Goal: Task Accomplishment & Management: Use online tool/utility

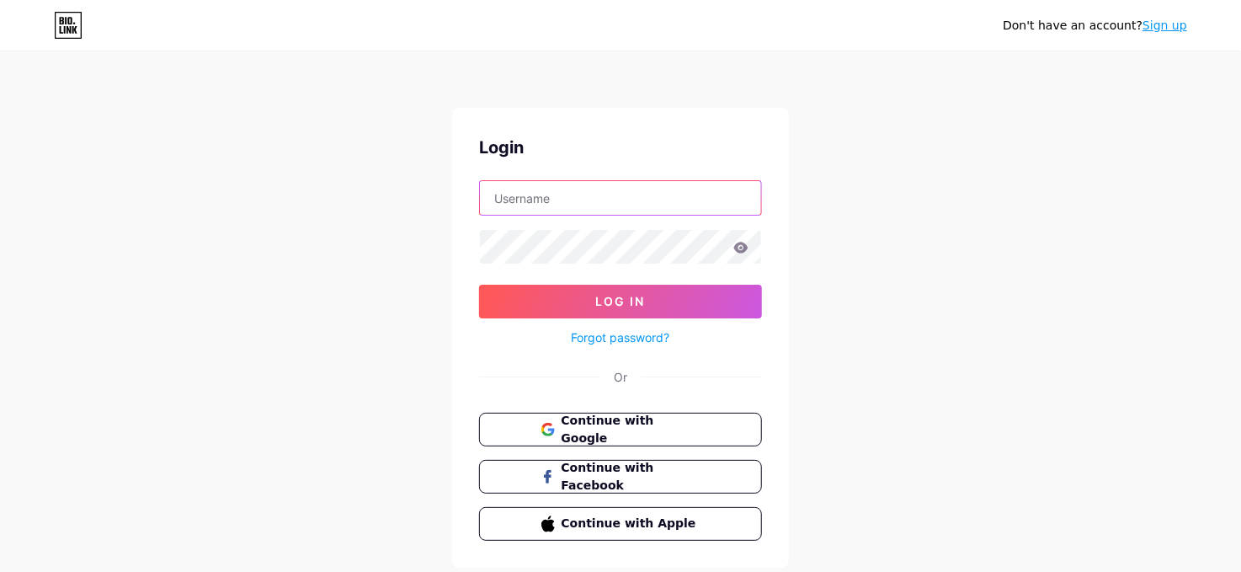
click at [562, 200] on input "text" at bounding box center [620, 198] width 281 height 34
type input "winery@bottlejackwines.com"
click at [622, 433] on span "Continue with Google" at bounding box center [630, 430] width 141 height 36
click at [670, 429] on span "Continue with Google" at bounding box center [630, 430] width 141 height 36
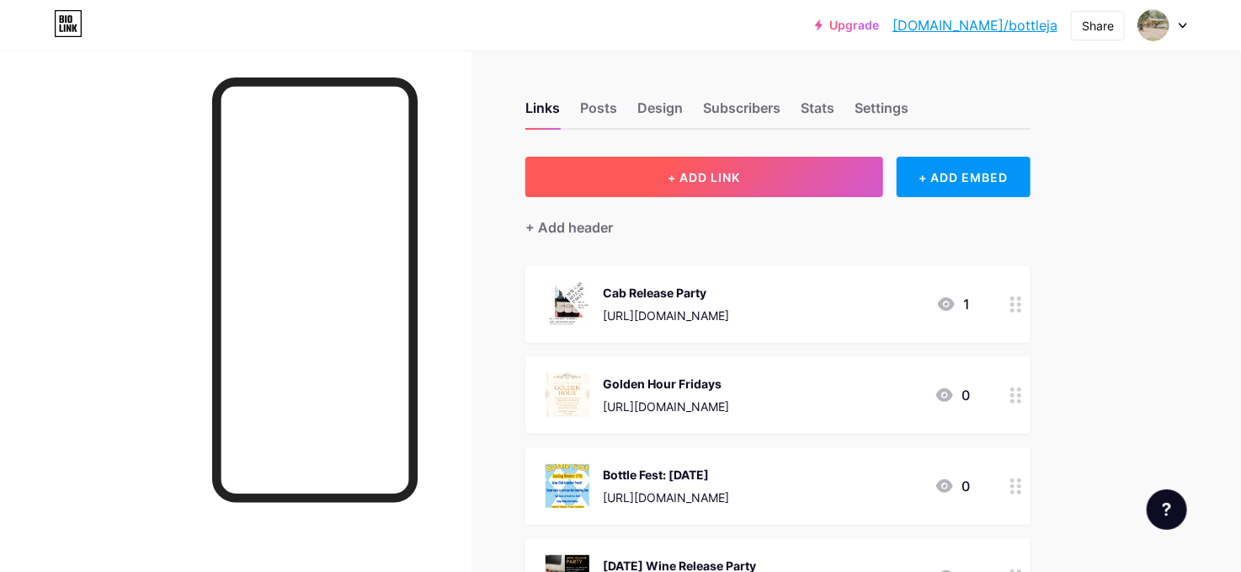
click at [735, 185] on button "+ ADD LINK" at bounding box center [704, 177] width 358 height 40
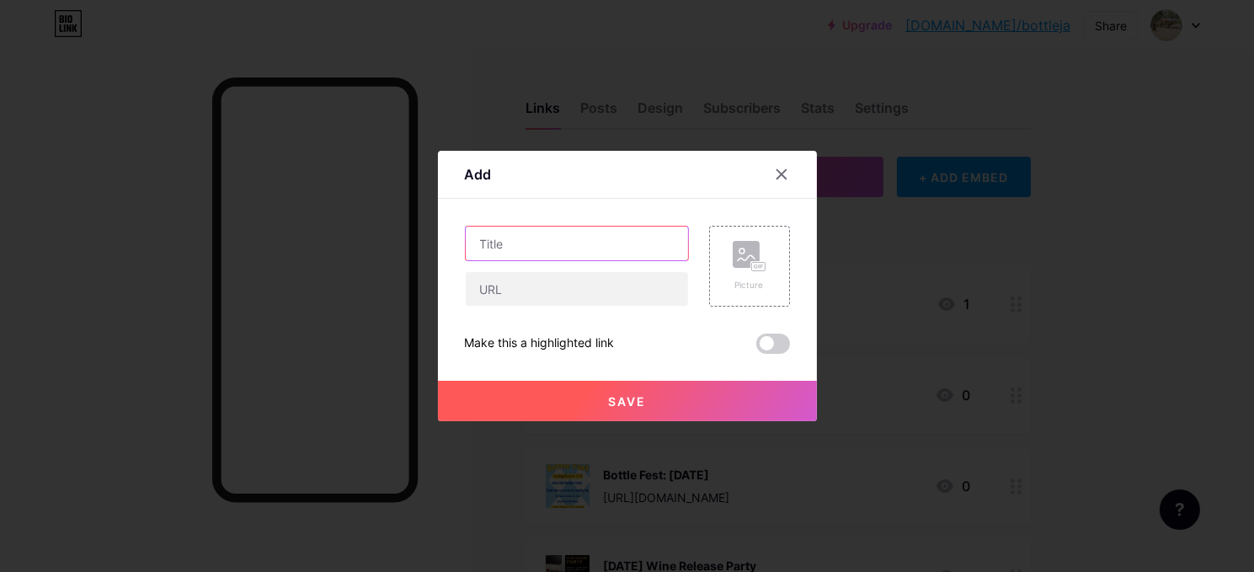
click at [524, 242] on input "text" at bounding box center [577, 243] width 222 height 34
type input "Harvest Fest"
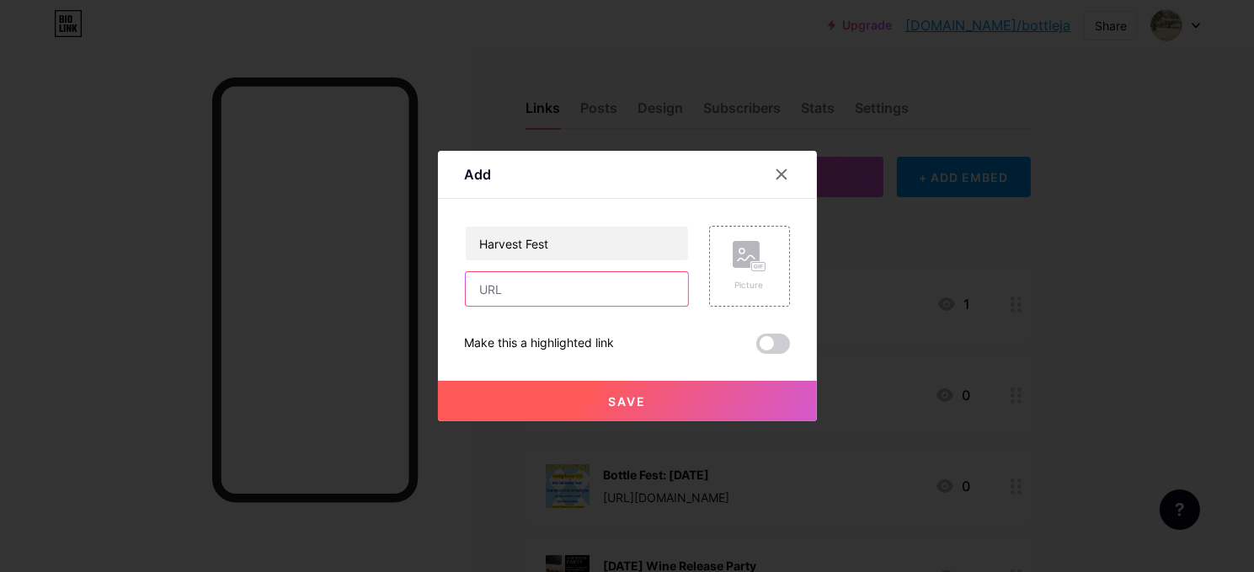
click at [499, 292] on input "text" at bounding box center [577, 289] width 222 height 34
paste input "https://www.eventbrite.com/e/harvest-fest-2025-tickets-1758977391729?aff=oddtdt…"
type input "https://www.eventbrite.com/e/harvest-fest-2025-tickets-1758977391729?aff=oddtdt…"
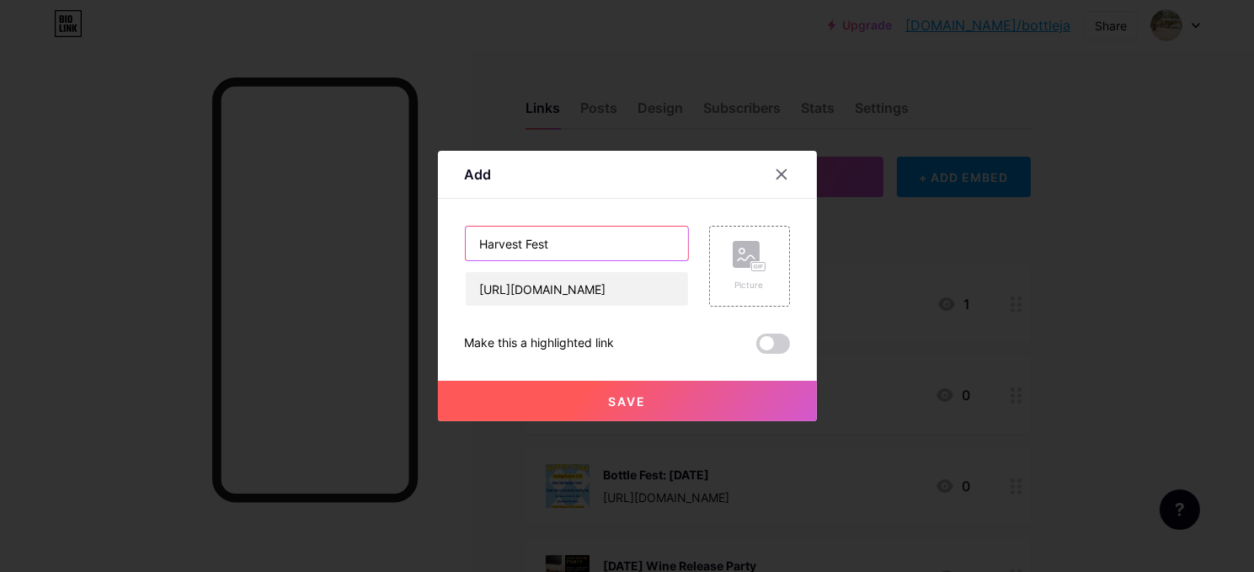
click at [574, 246] on input "Harvest Fest" at bounding box center [577, 243] width 222 height 34
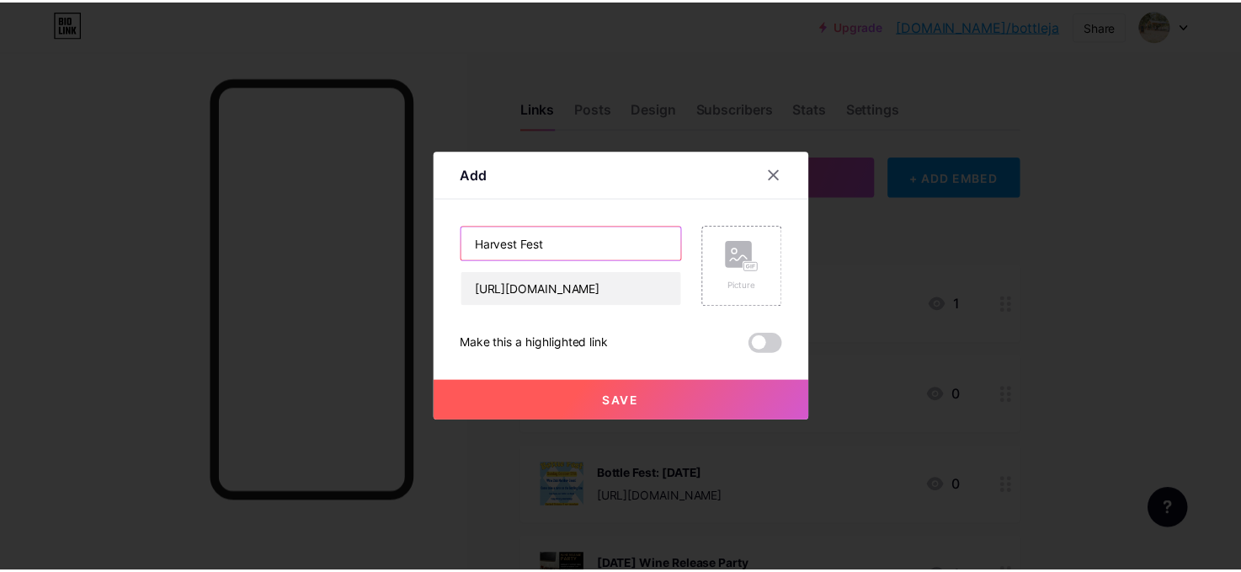
scroll to position [0, 0]
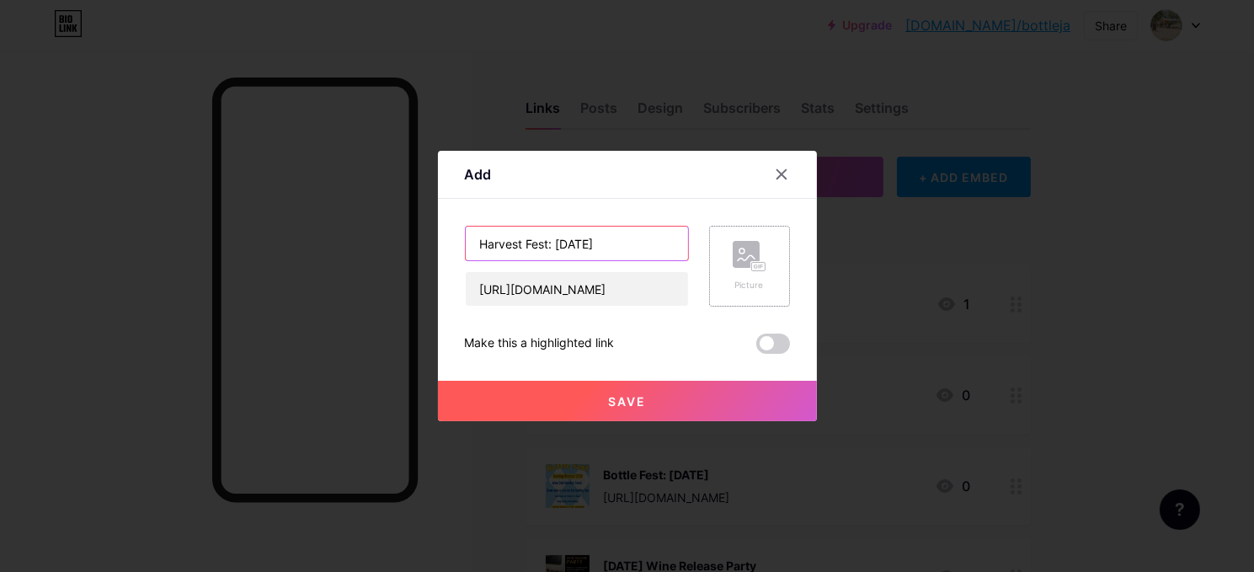
type input "Harvest Fest: Sunday Oct. 19"
click at [754, 264] on icon at bounding box center [756, 266] width 4 height 4
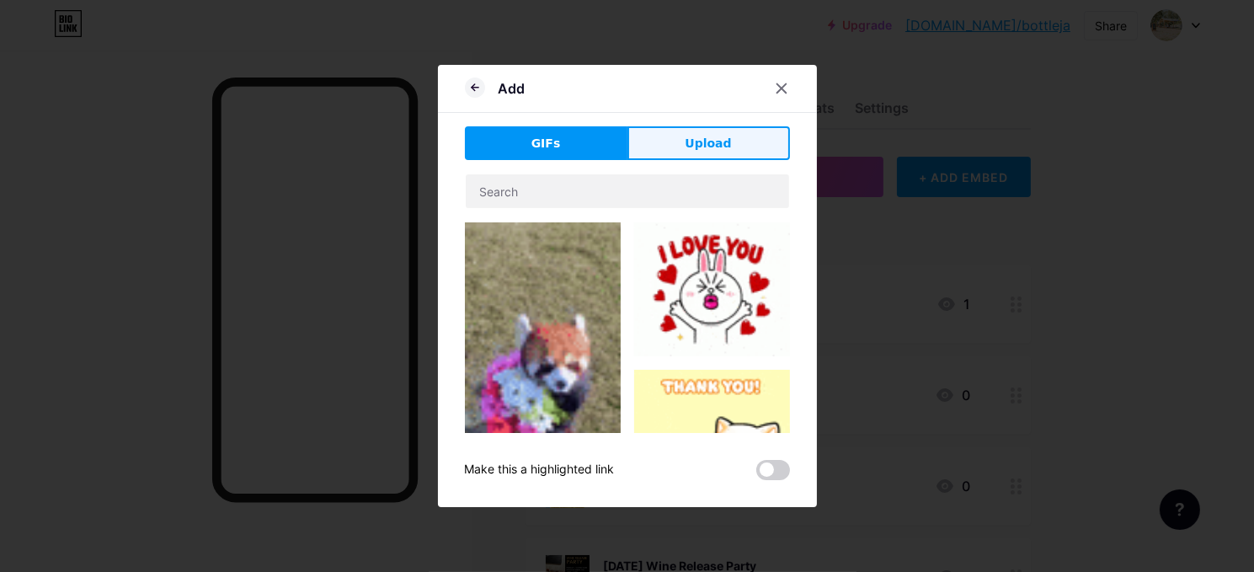
click at [690, 147] on span "Upload" at bounding box center [708, 144] width 46 height 18
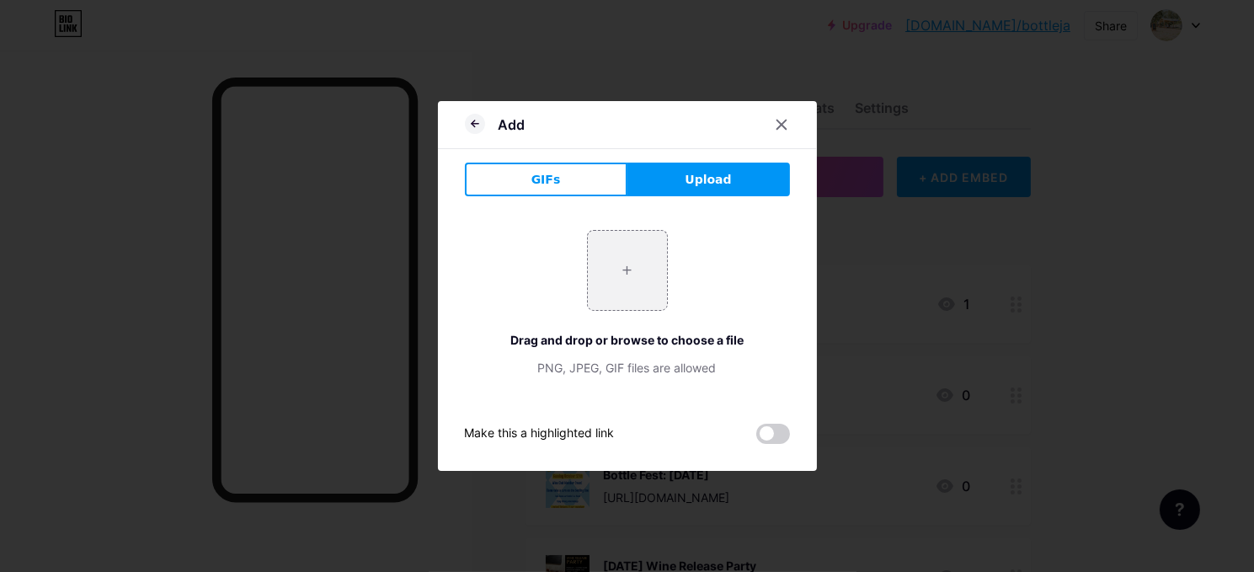
click at [574, 339] on div "Drag and drop or browse to choose a file" at bounding box center [627, 340] width 325 height 18
click at [626, 255] on input "file" at bounding box center [627, 270] width 79 height 79
click at [636, 284] on input "file" at bounding box center [627, 270] width 79 height 79
type input "C:\fakepath\grapes.jpg"
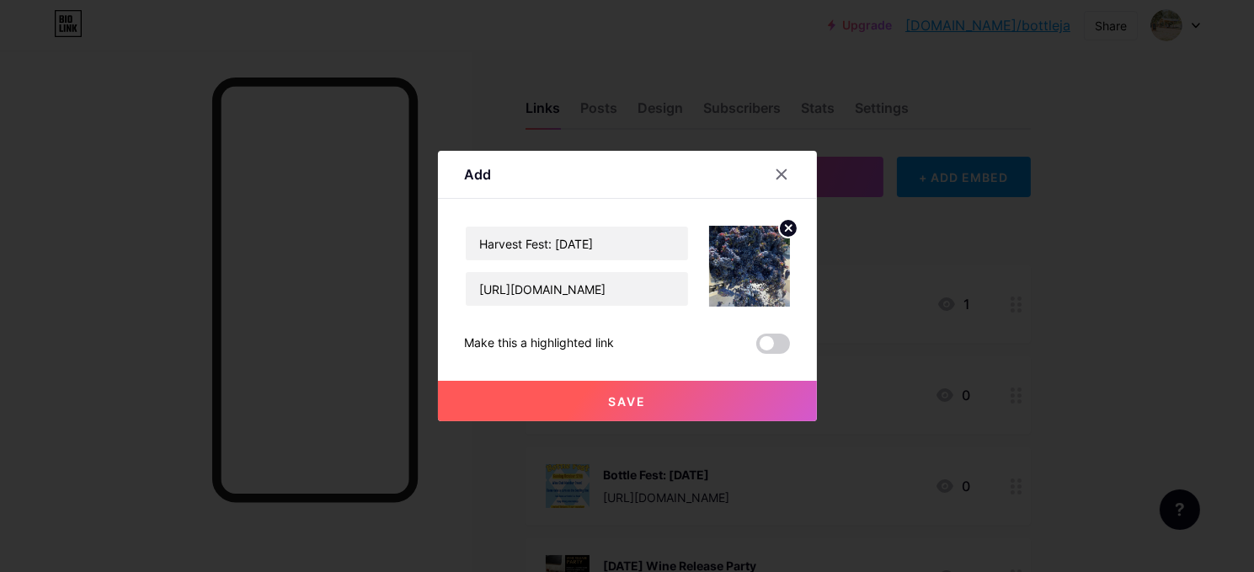
click at [772, 347] on span at bounding box center [773, 343] width 34 height 20
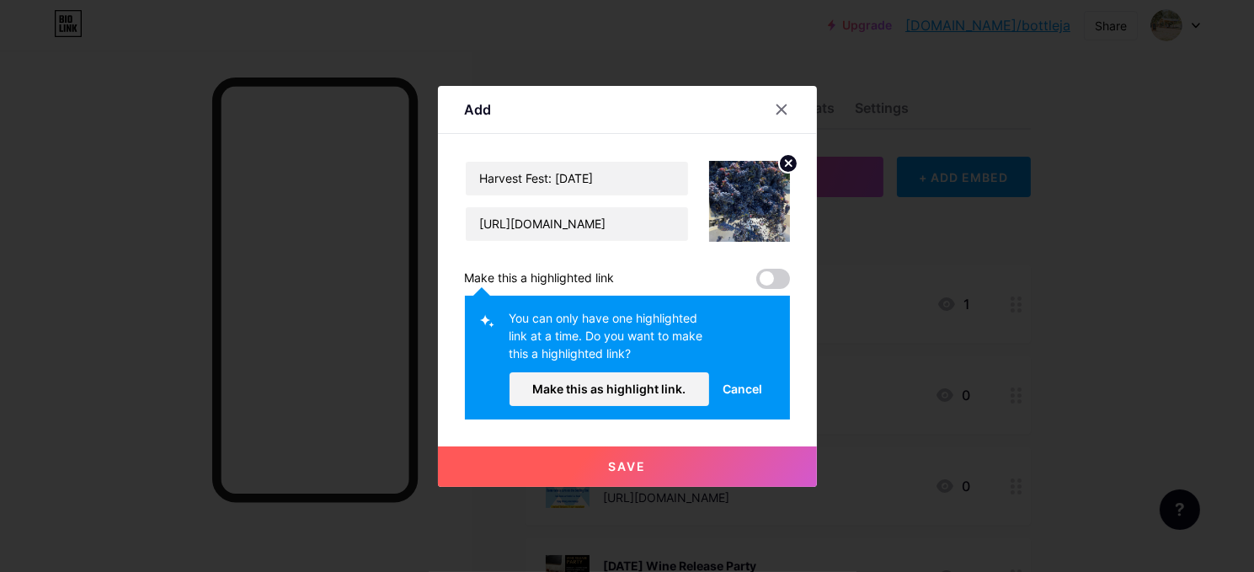
click at [627, 471] on span "Save" at bounding box center [627, 466] width 38 height 14
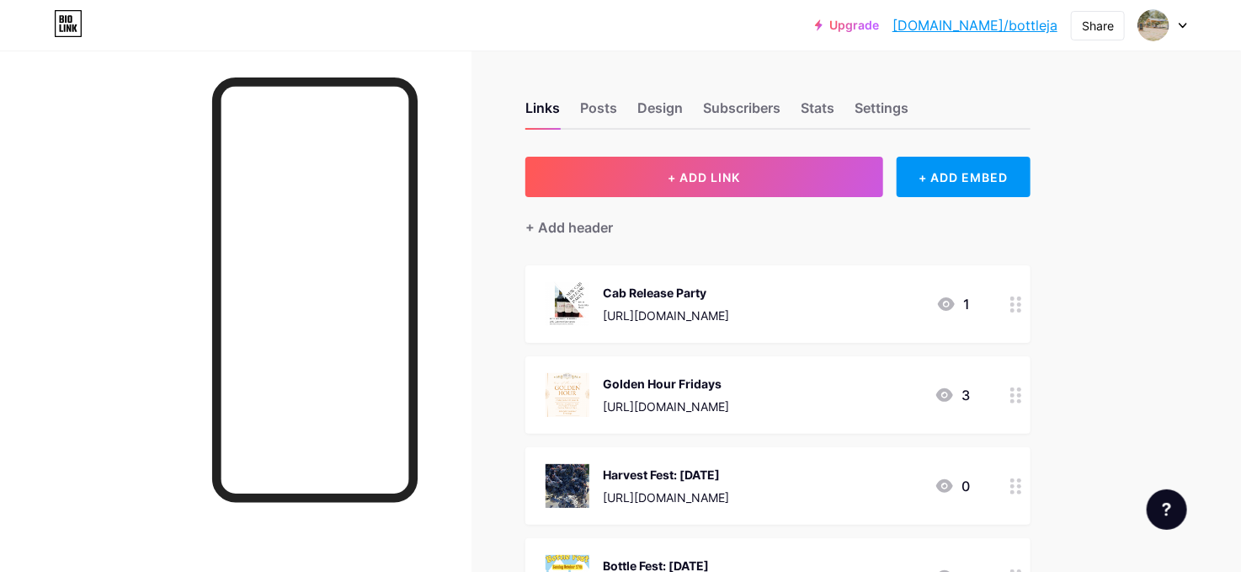
click at [1017, 397] on icon at bounding box center [1016, 395] width 12 height 16
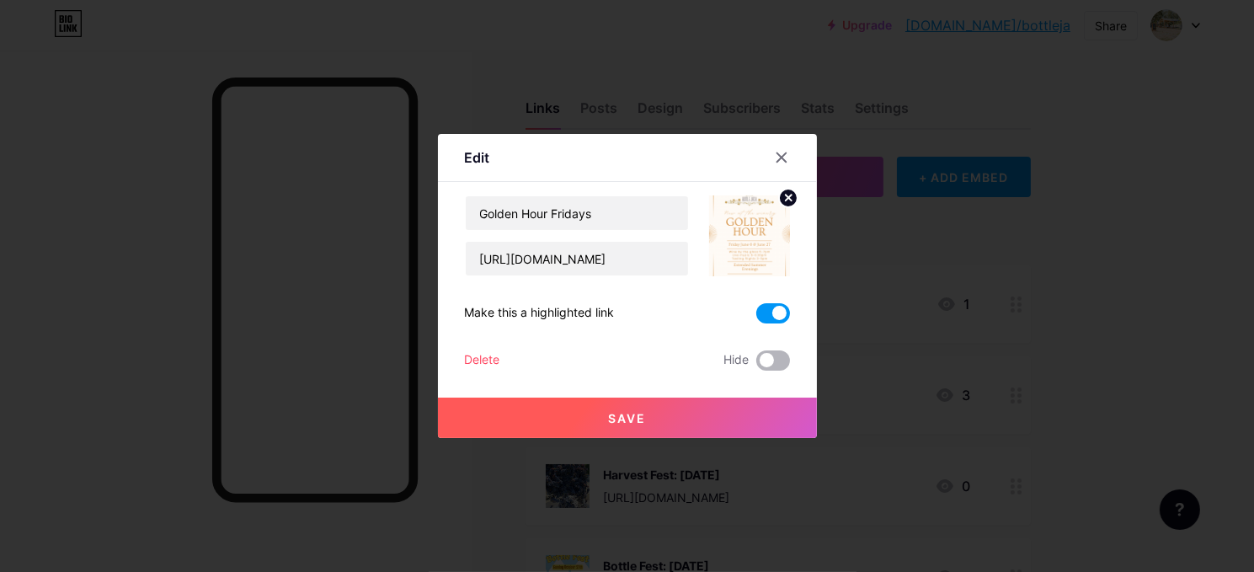
click at [771, 361] on span at bounding box center [773, 360] width 34 height 20
click at [756, 365] on input "checkbox" at bounding box center [756, 365] width 0 height 0
click at [647, 424] on button "Save" at bounding box center [627, 417] width 379 height 40
